Goal: Task Accomplishment & Management: Manage account settings

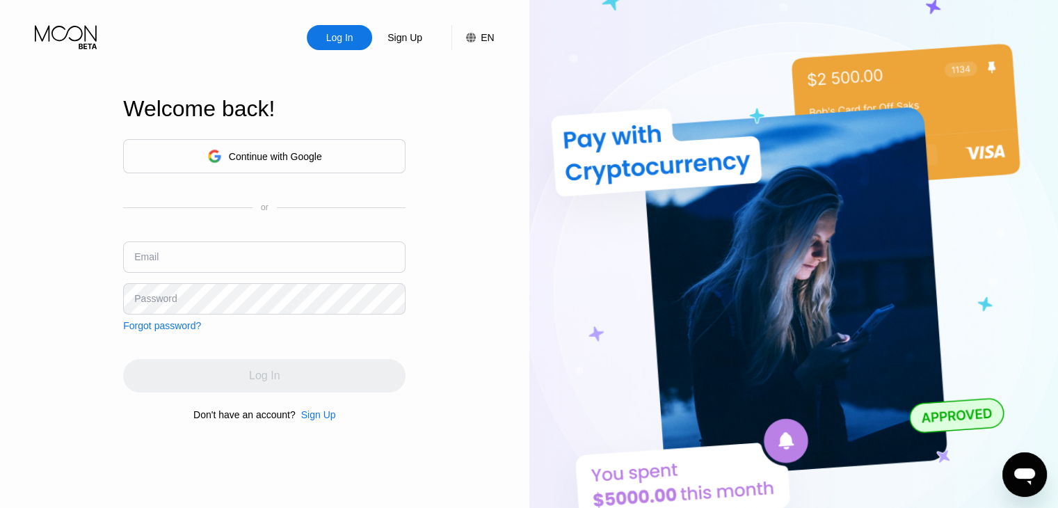
click at [231, 251] on input "text" at bounding box center [264, 256] width 282 height 31
click at [231, 252] on input "text" at bounding box center [264, 256] width 282 height 31
type input "[EMAIL_ADDRESS][DOMAIN_NAME]"
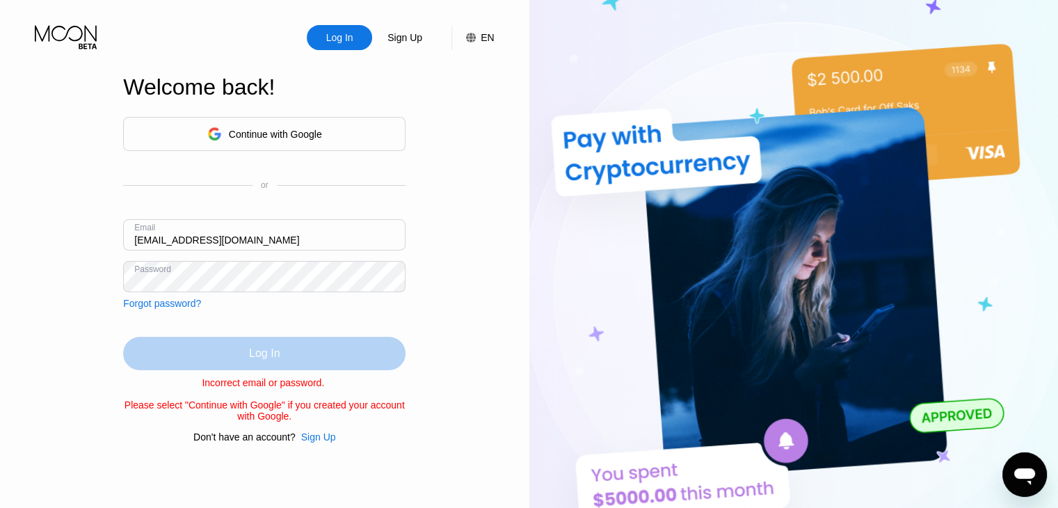
click at [296, 351] on div "Log In" at bounding box center [264, 353] width 282 height 33
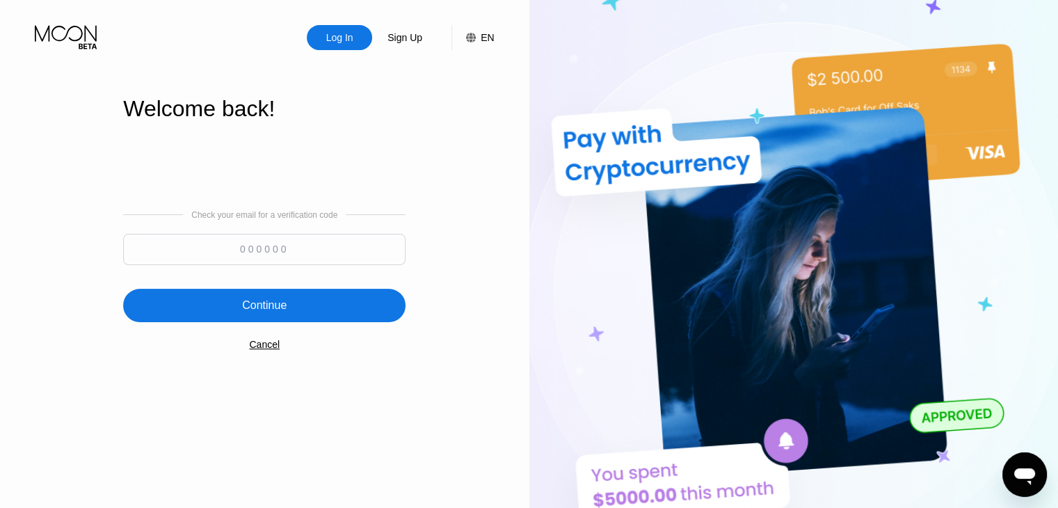
click at [289, 257] on input at bounding box center [264, 249] width 282 height 31
paste input "556863"
type input "556863"
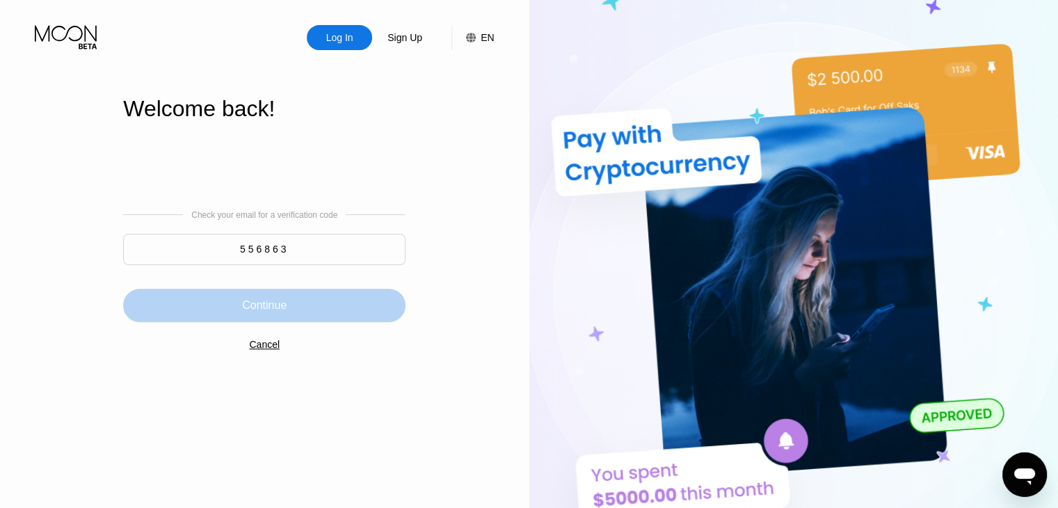
click at [316, 321] on div "Continue" at bounding box center [264, 305] width 282 height 33
